Goal: Information Seeking & Learning: Learn about a topic

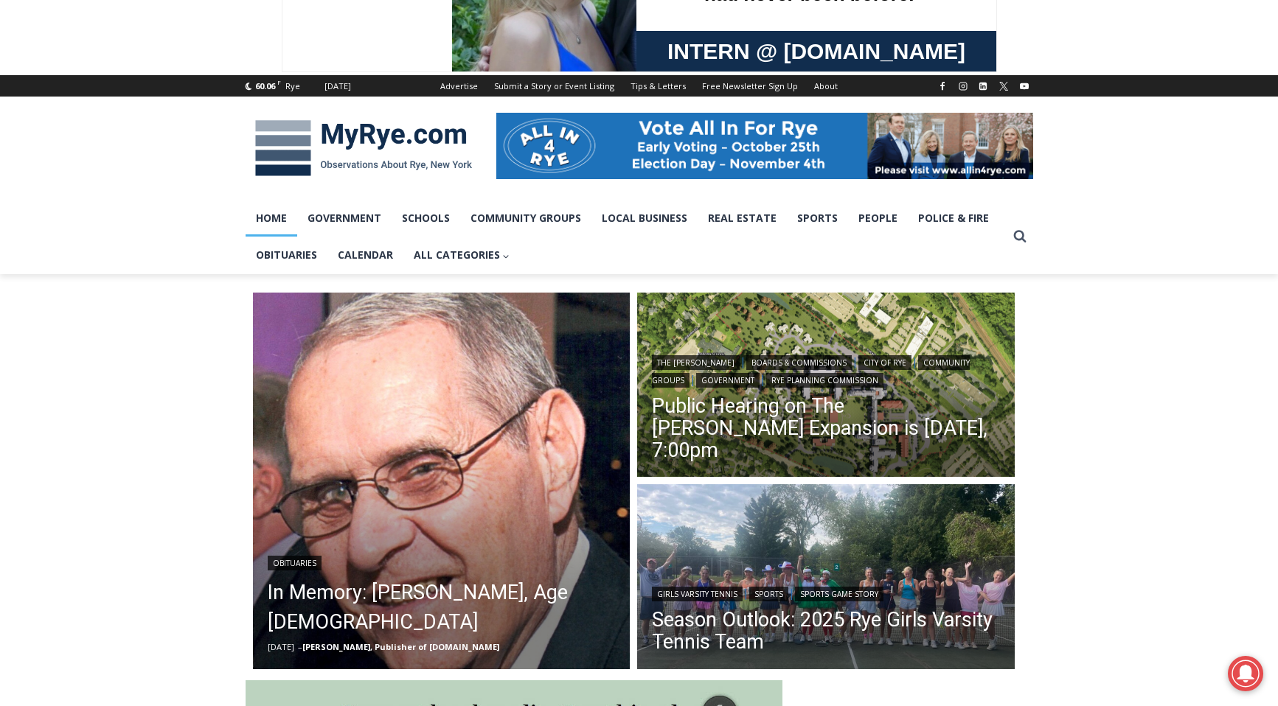
scroll to position [122, 0]
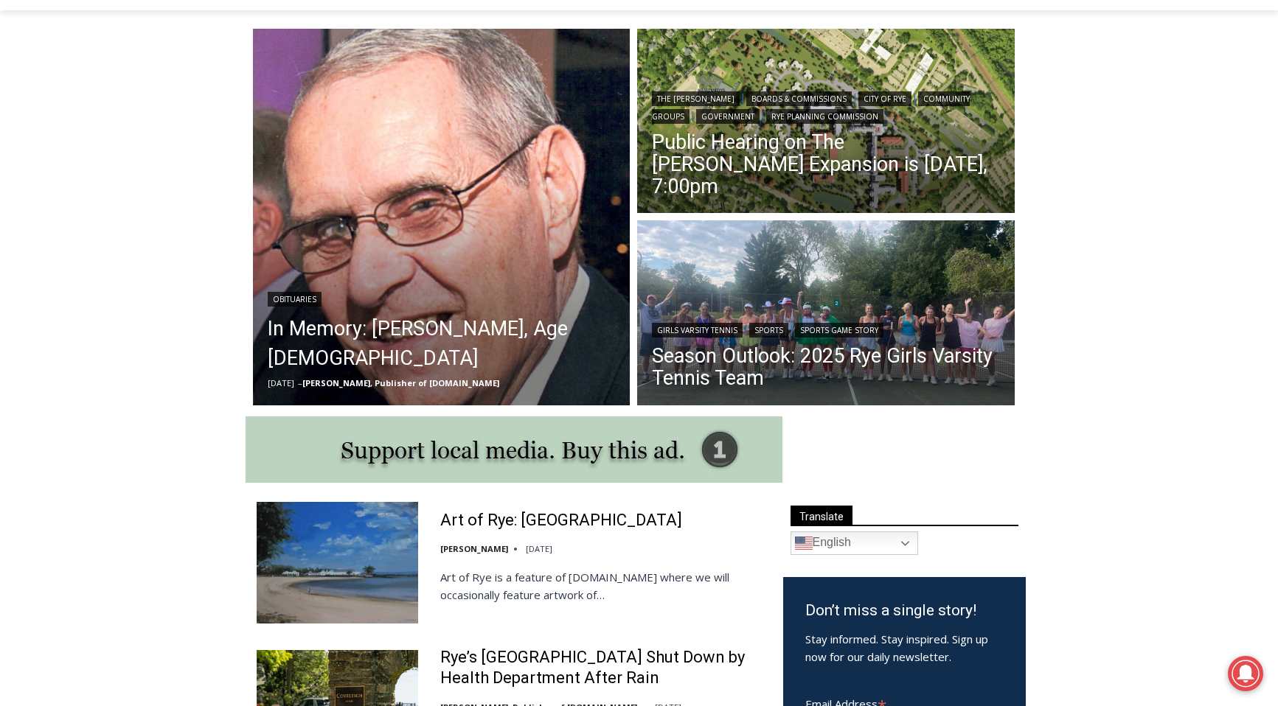
scroll to position [385, 0]
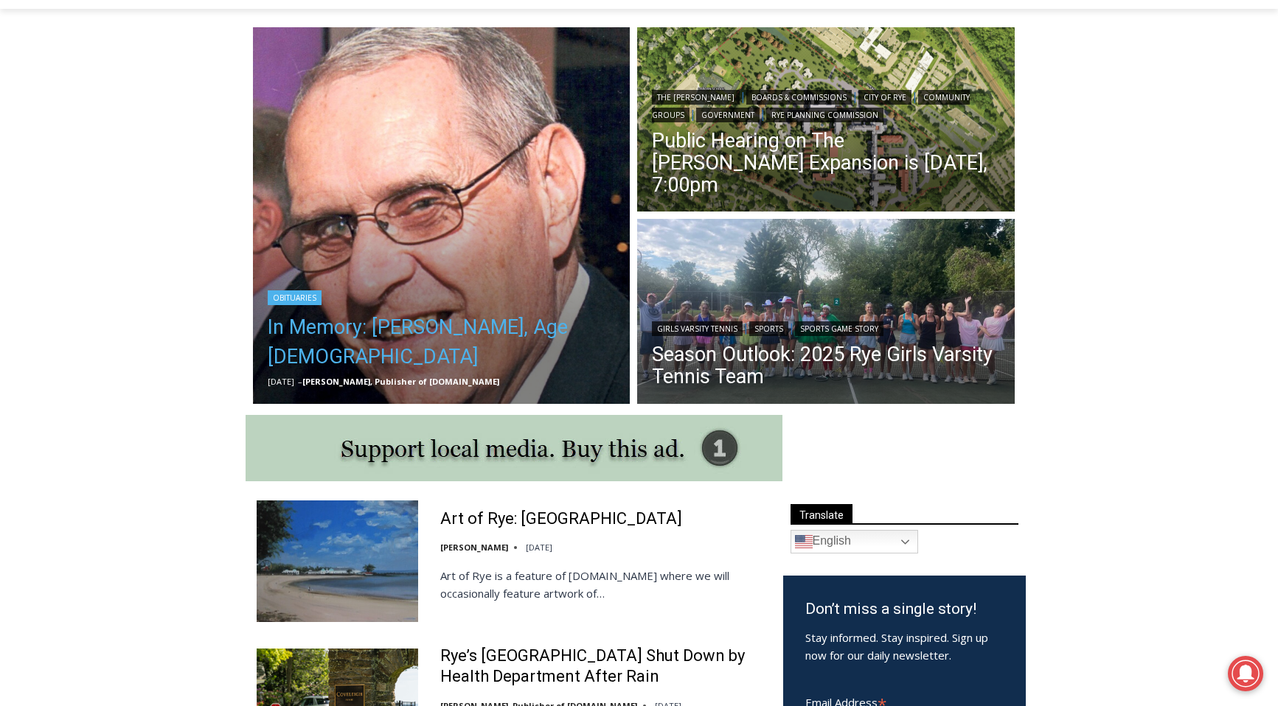
click at [403, 358] on link "In Memory: [PERSON_NAME], Age [DEMOGRAPHIC_DATA]" at bounding box center [442, 342] width 348 height 59
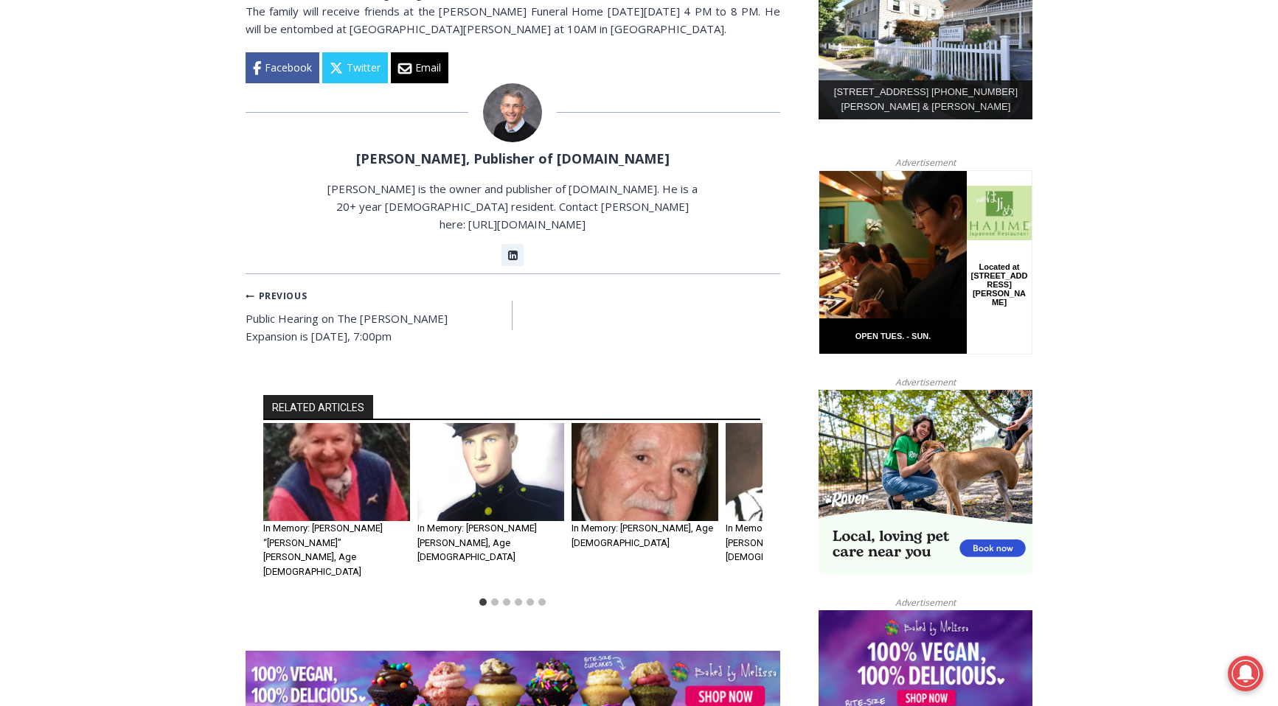
scroll to position [828, 0]
